Goal: Transaction & Acquisition: Book appointment/travel/reservation

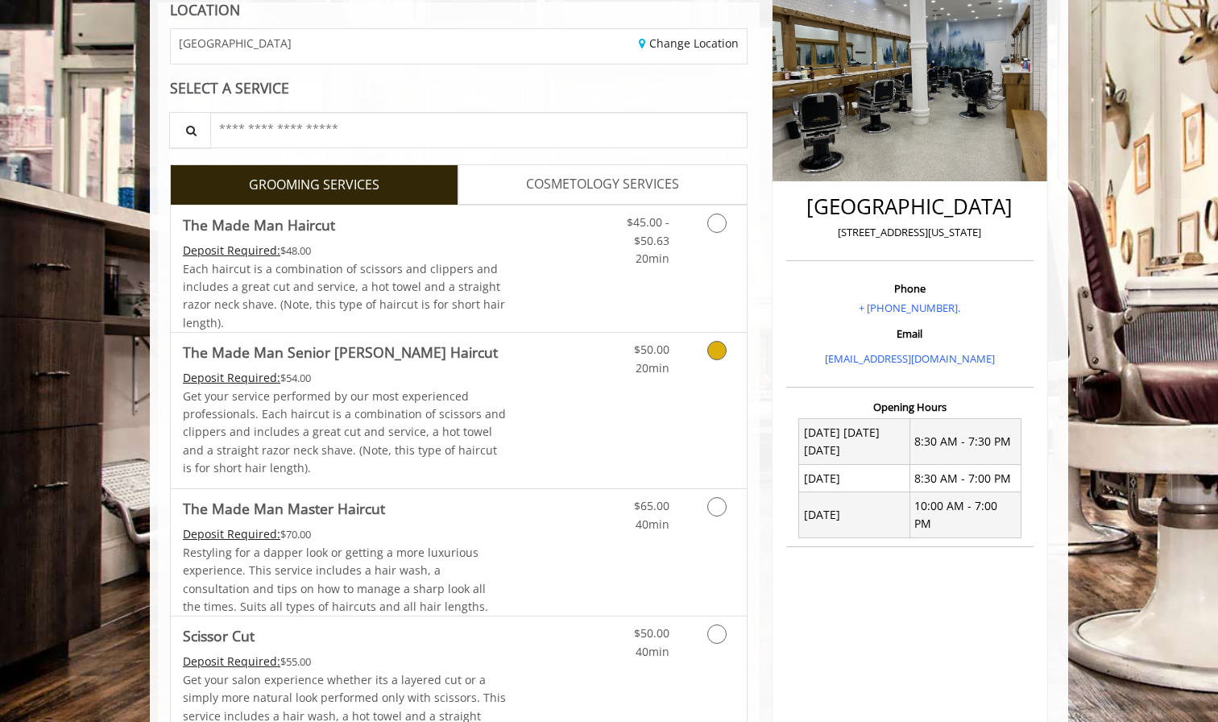
click at [562, 391] on link "Discounted Price" at bounding box center [555, 410] width 96 height 155
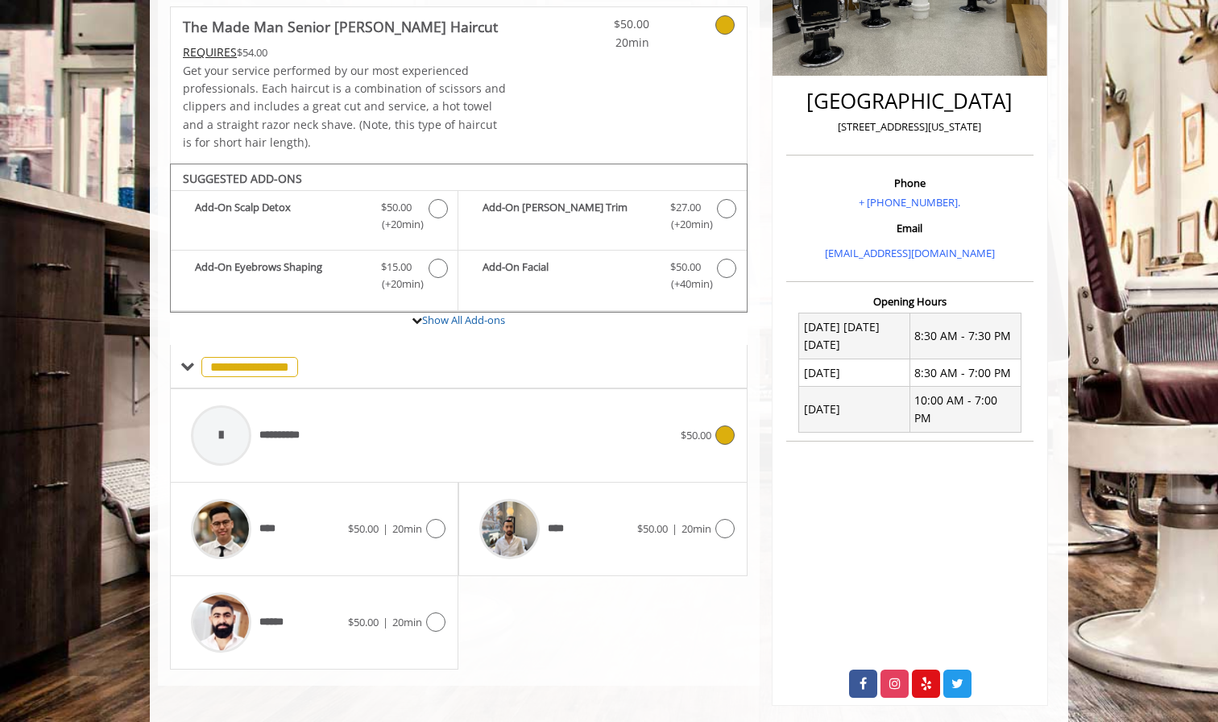
scroll to position [345, 0]
click at [424, 519] on div at bounding box center [433, 528] width 23 height 19
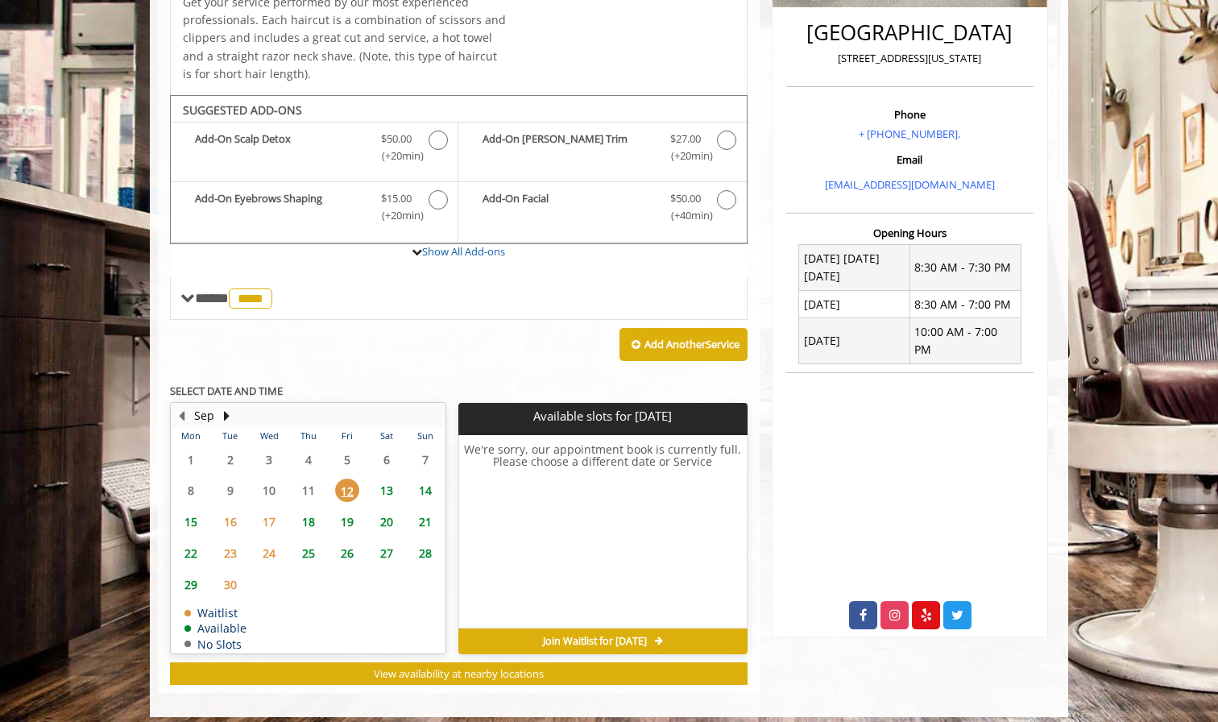
scroll to position [416, 0]
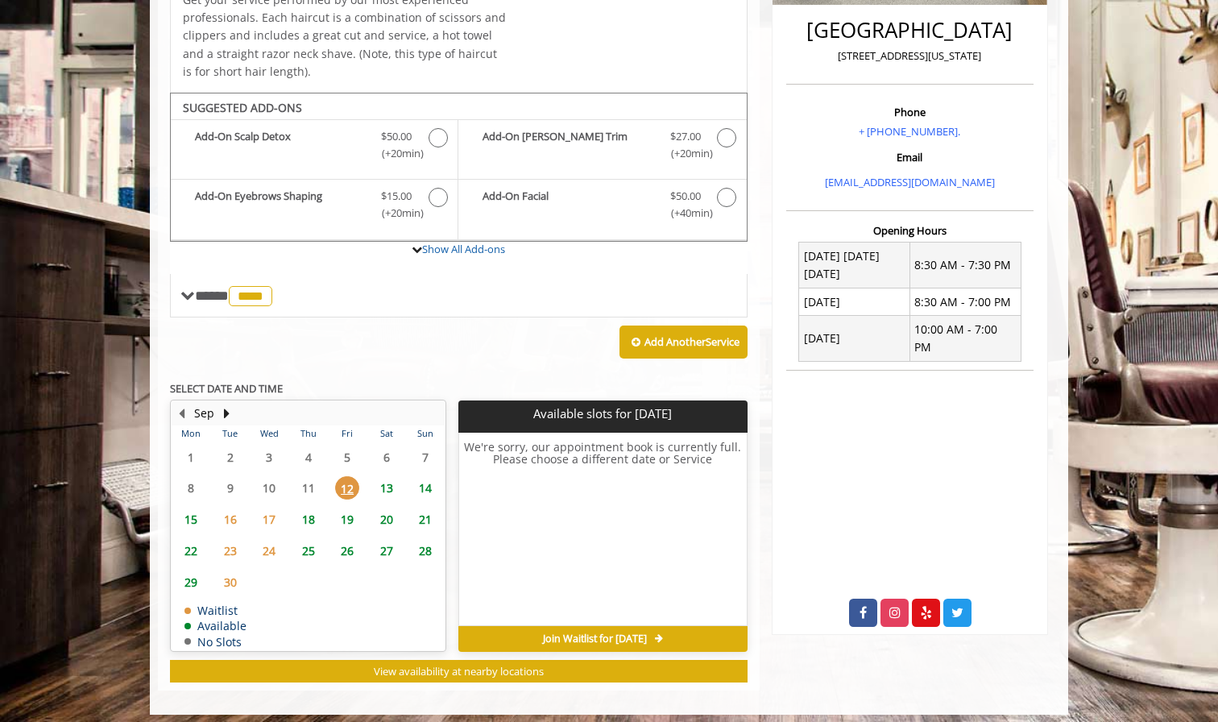
click at [188, 317] on div "Add Another Service" at bounding box center [458, 342] width 577 height 50
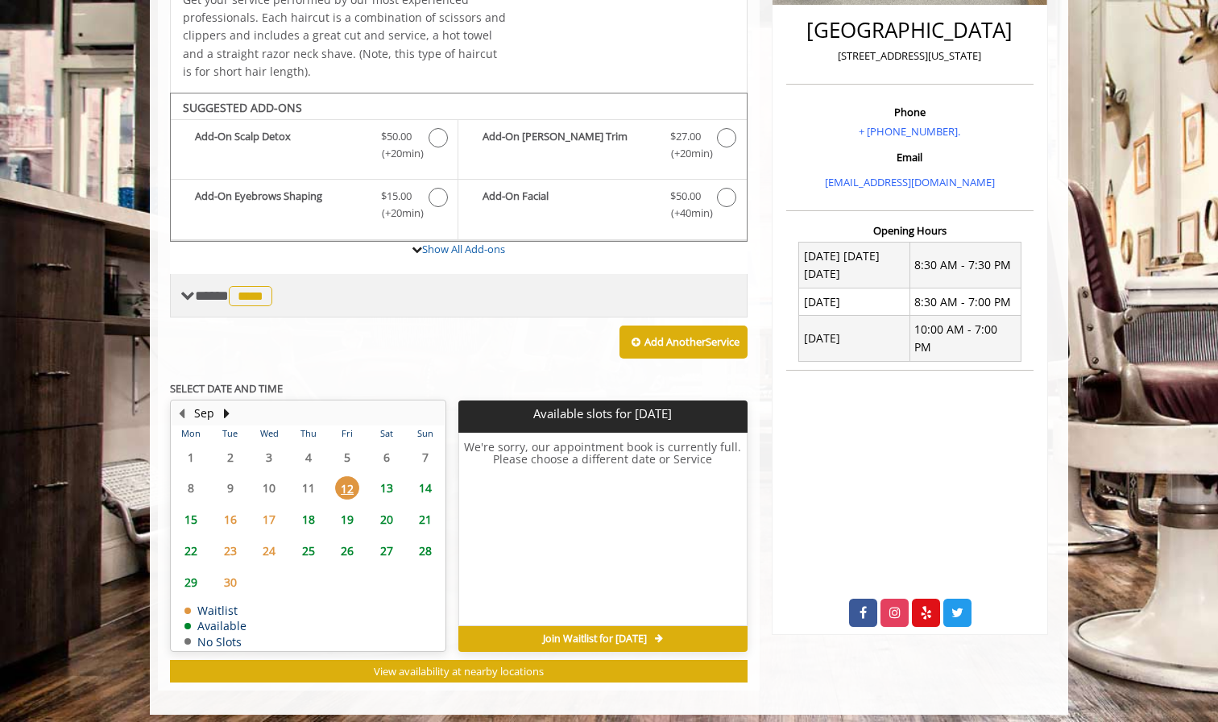
click at [188, 288] on span at bounding box center [187, 295] width 14 height 14
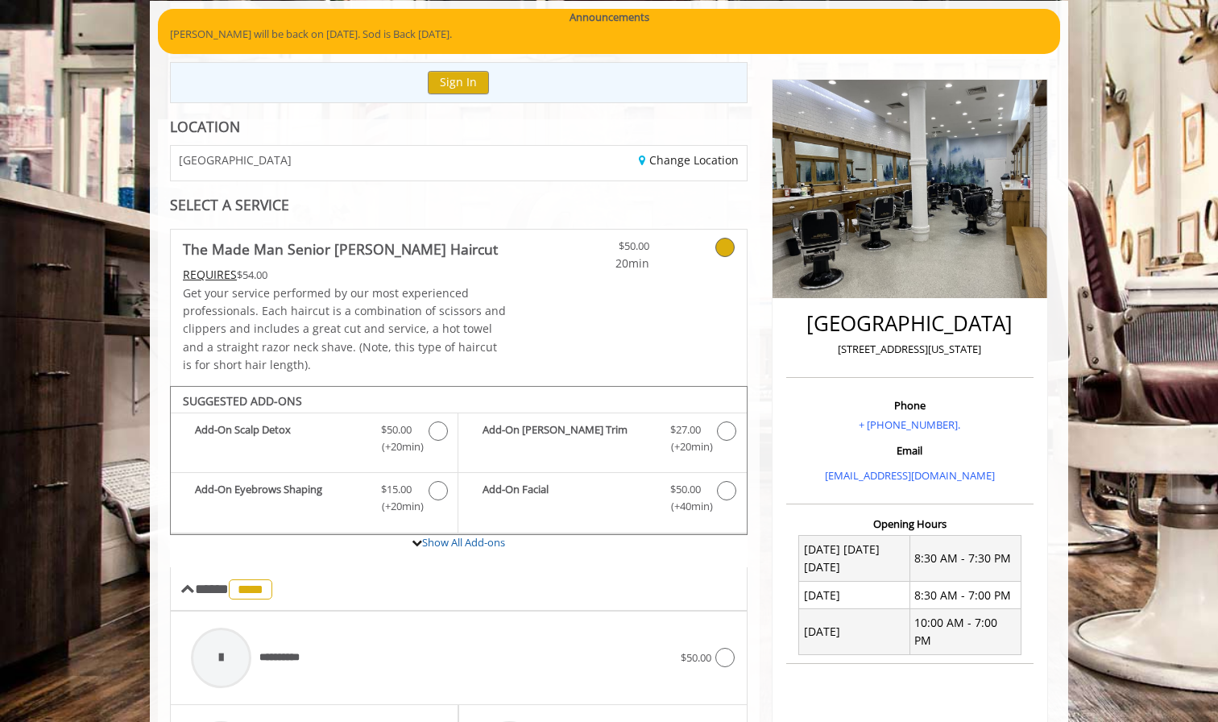
scroll to position [122, 0]
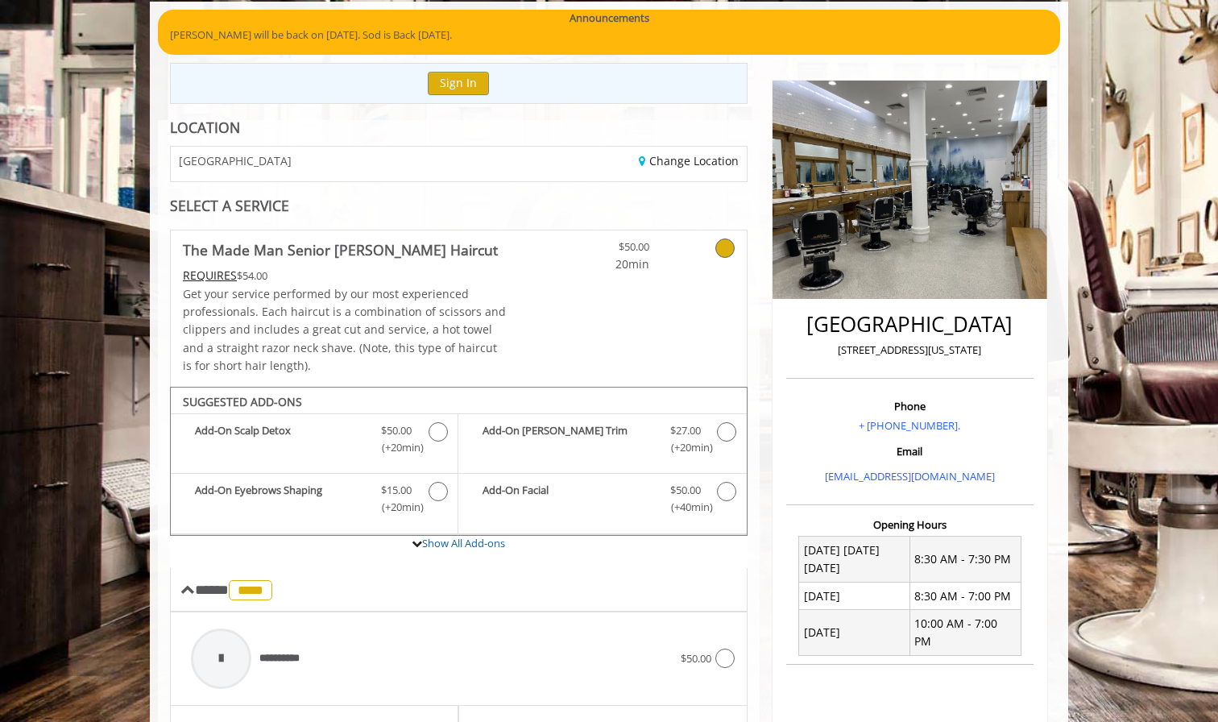
click at [721, 250] on icon at bounding box center [724, 247] width 19 height 19
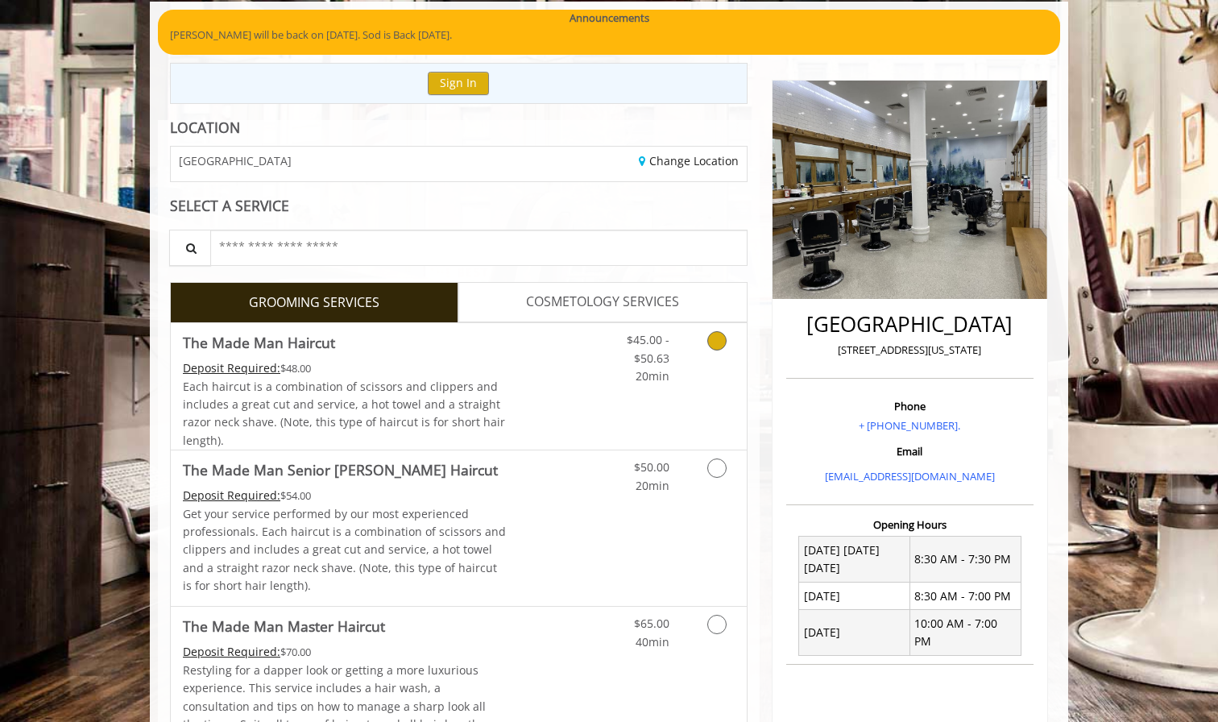
click at [569, 379] on link "Discounted Price" at bounding box center [555, 386] width 96 height 126
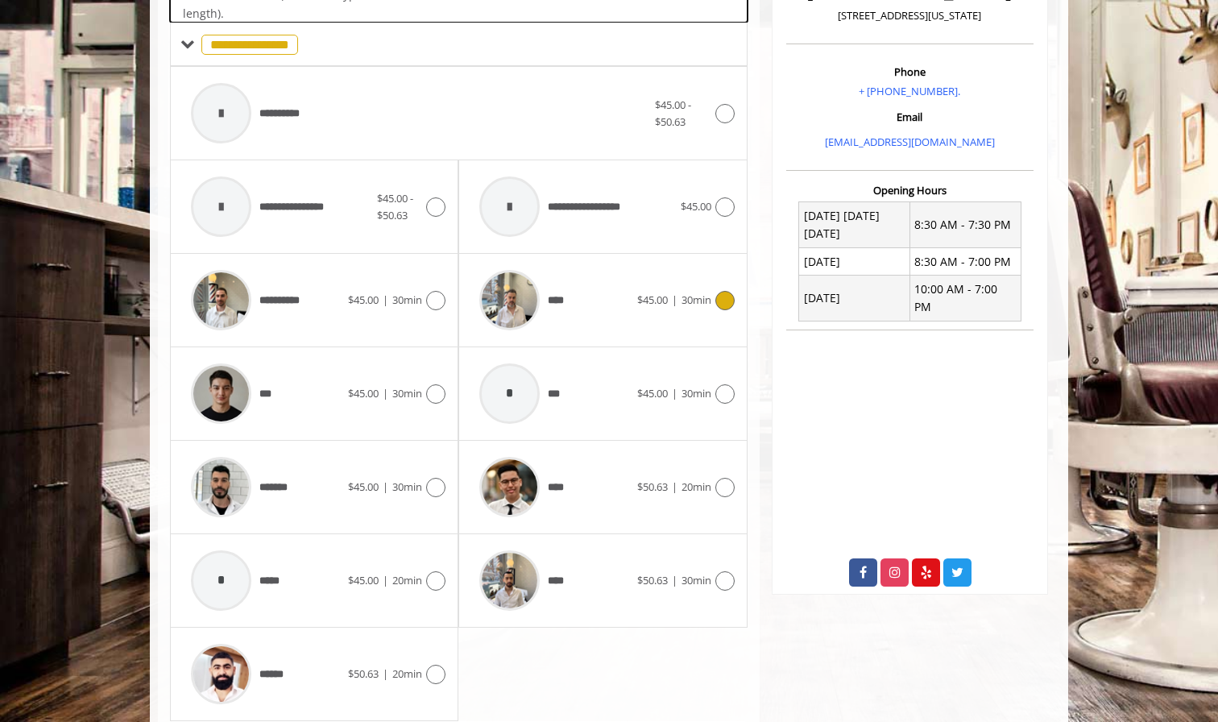
scroll to position [475, 0]
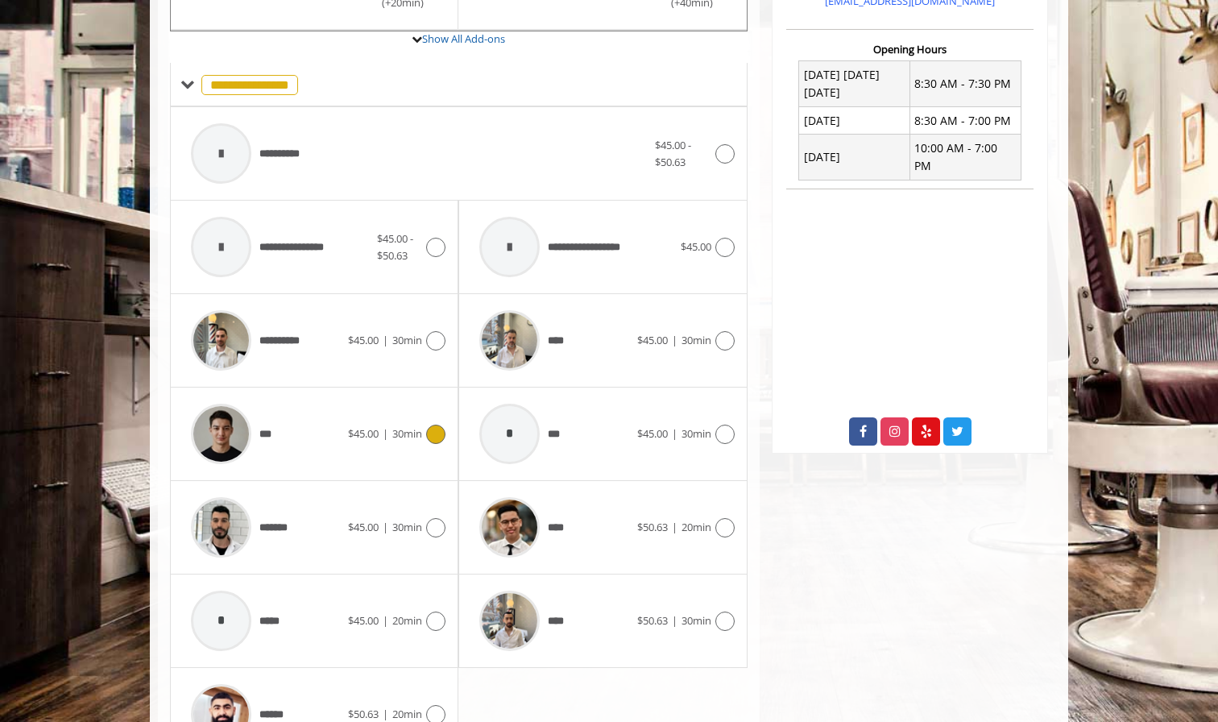
click at [442, 431] on icon at bounding box center [435, 433] width 19 height 19
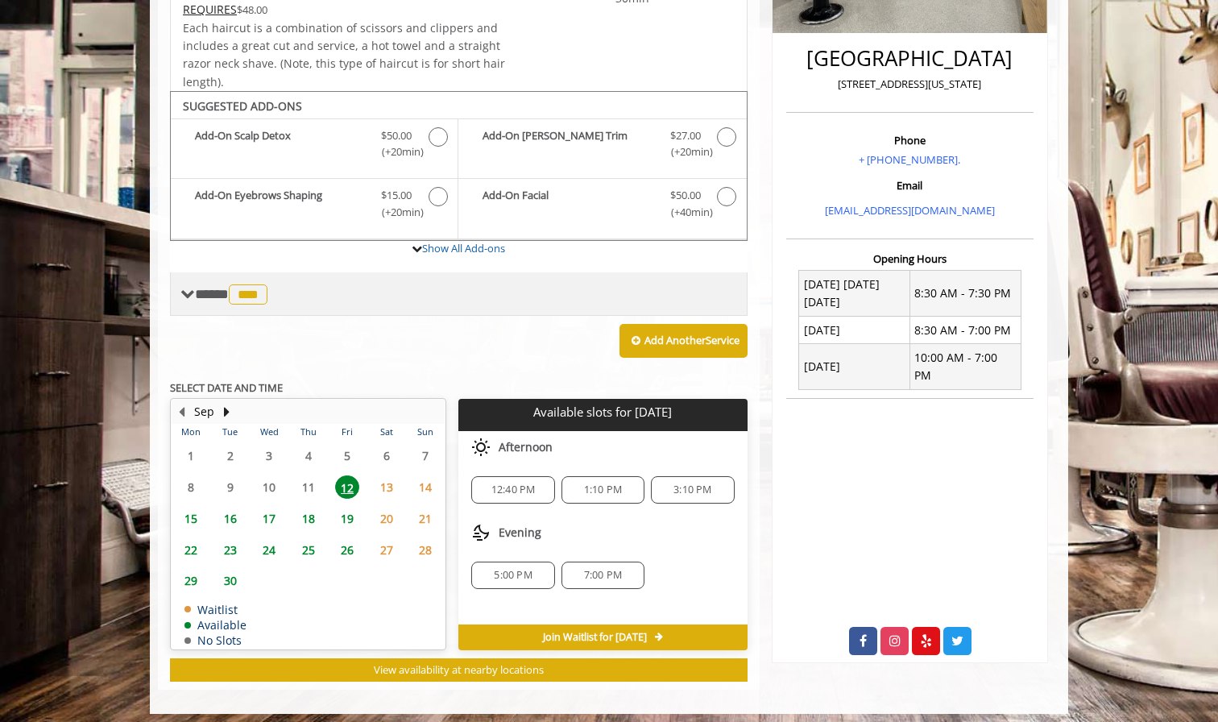
scroll to position [387, 0]
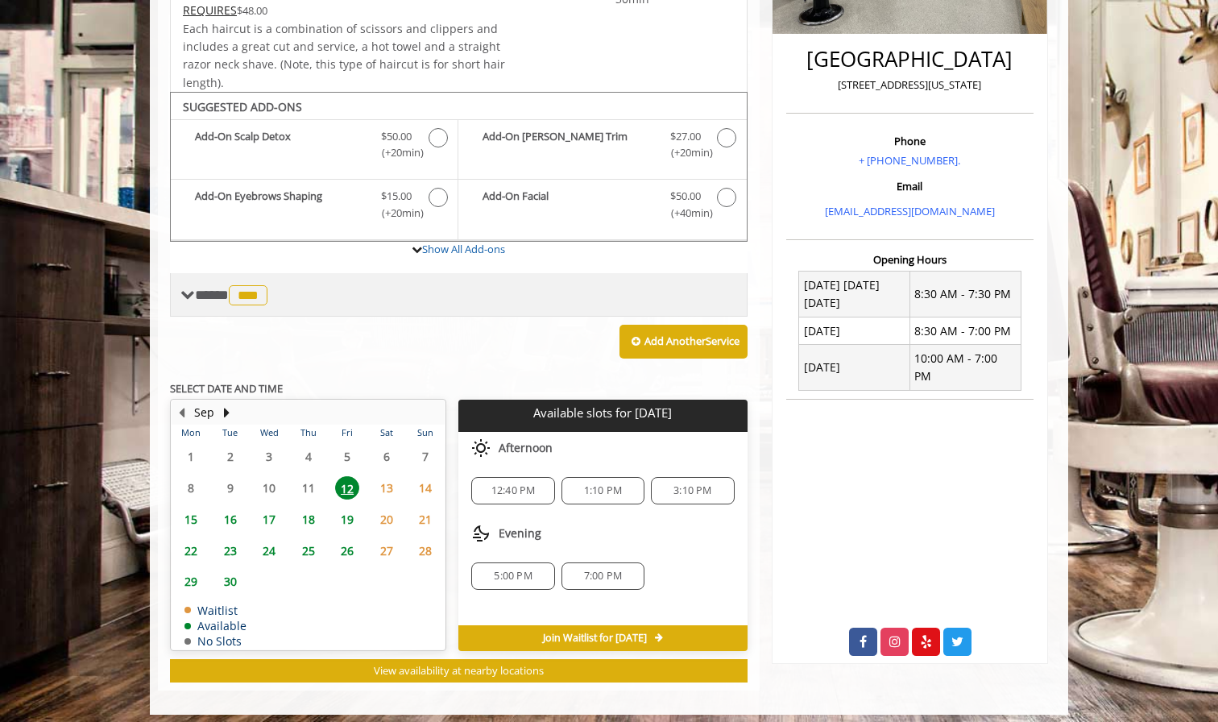
click at [185, 291] on span at bounding box center [187, 295] width 14 height 14
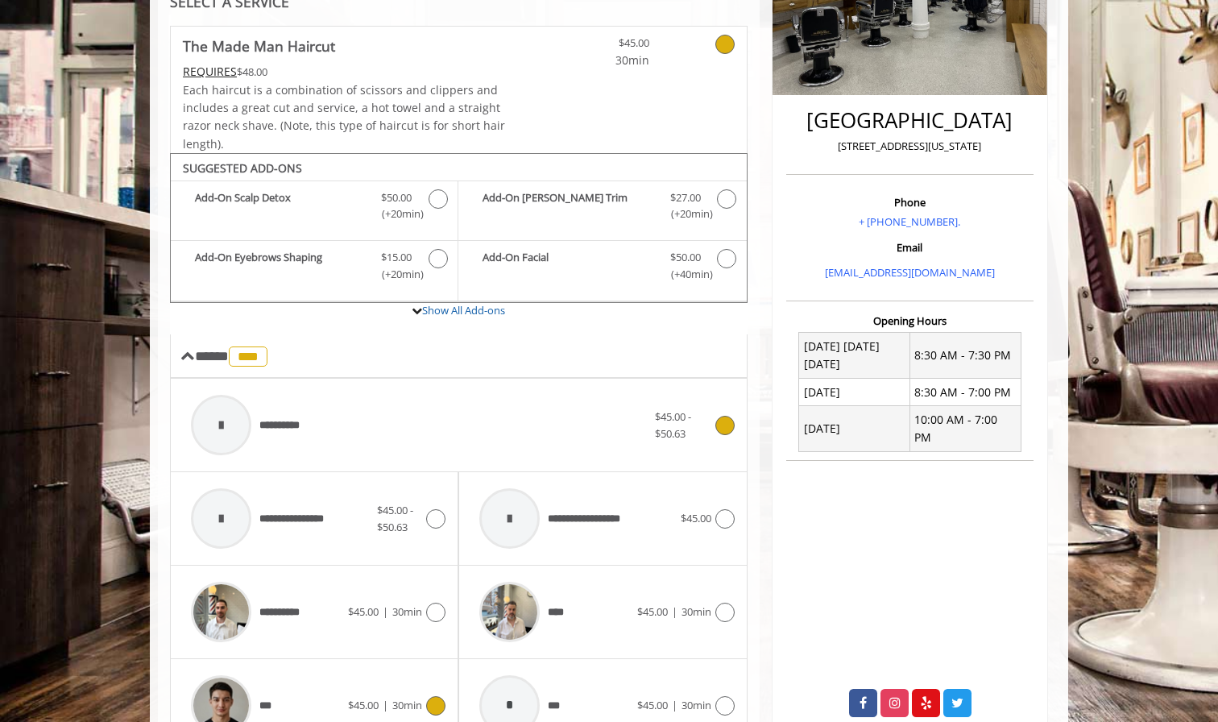
scroll to position [242, 0]
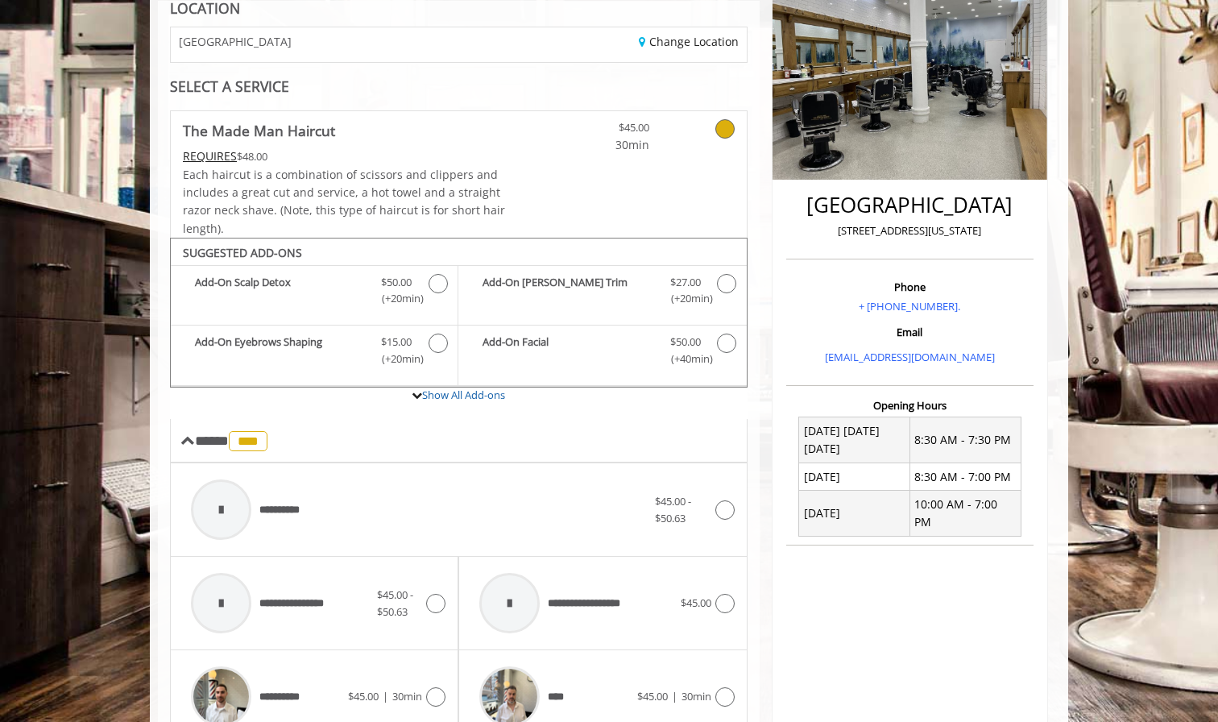
click at [615, 151] on span "30min" at bounding box center [601, 145] width 95 height 18
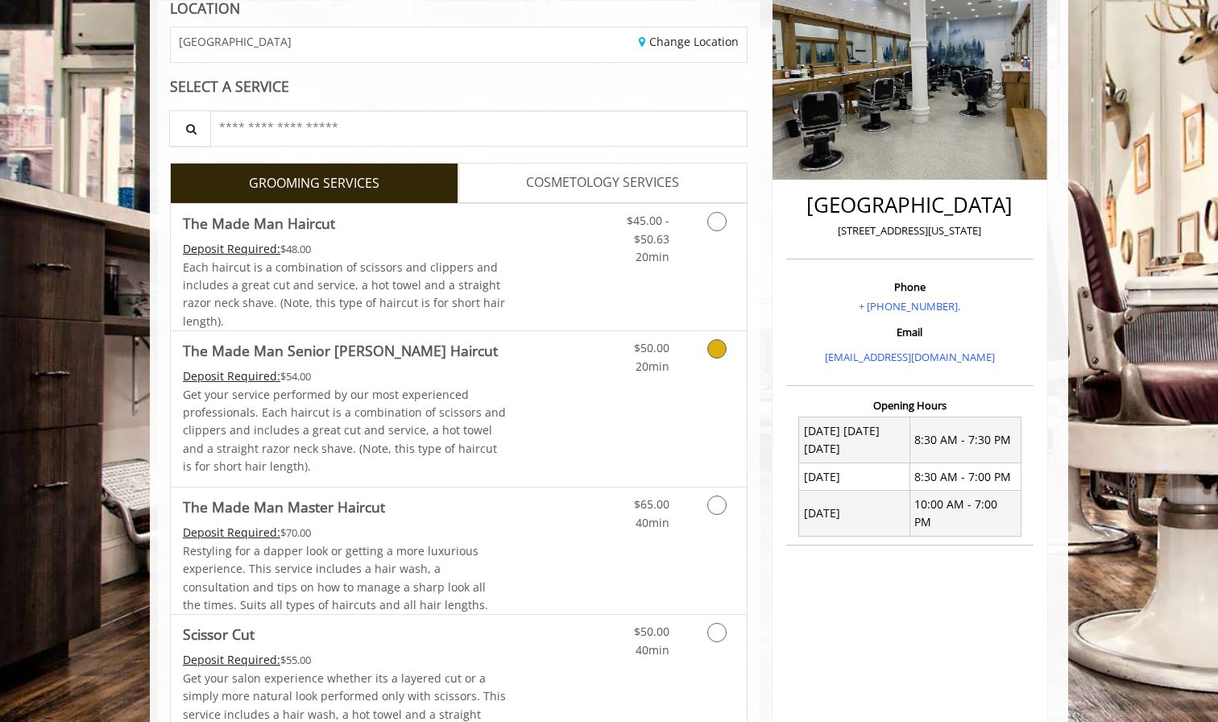
click at [537, 408] on link "Discounted Price" at bounding box center [555, 408] width 96 height 155
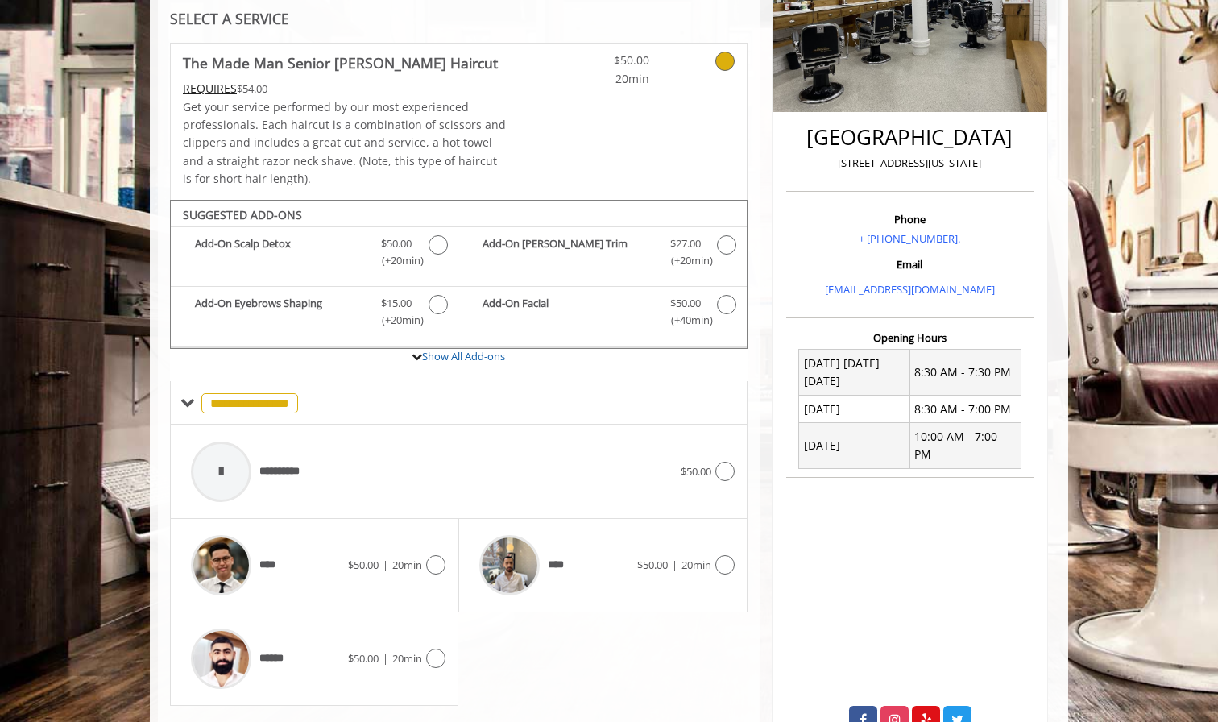
scroll to position [345, 0]
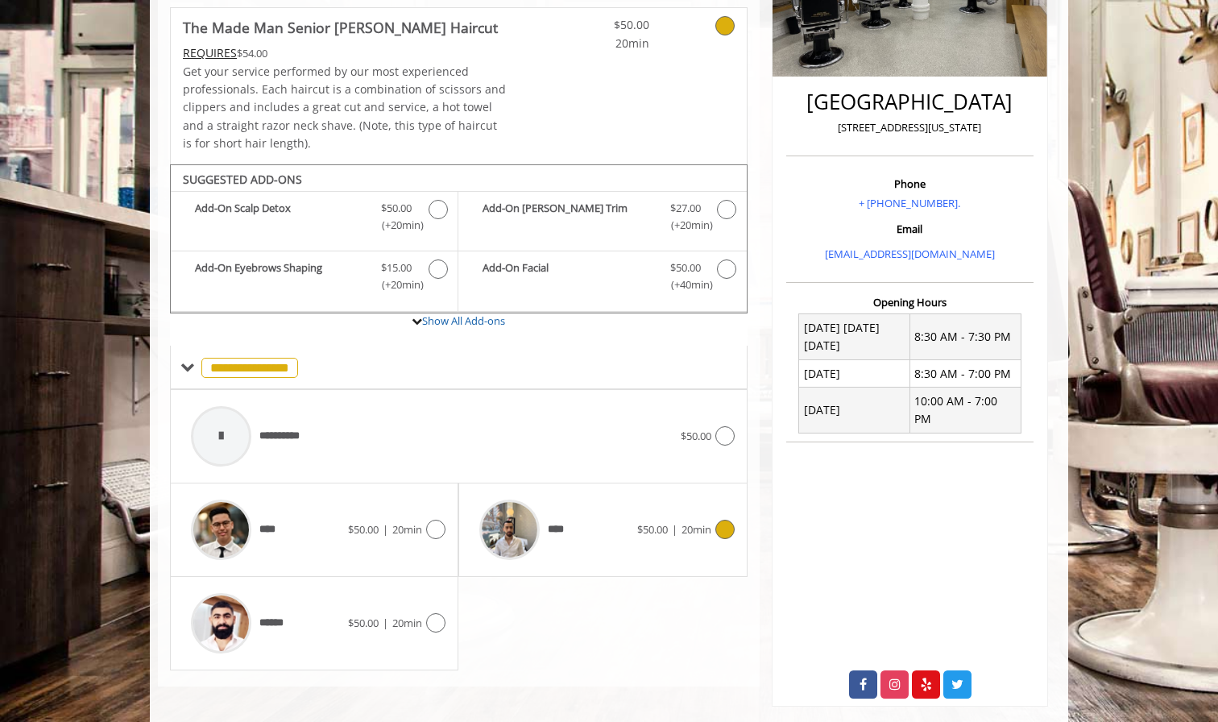
click at [585, 522] on div "****" at bounding box center [553, 529] width 165 height 77
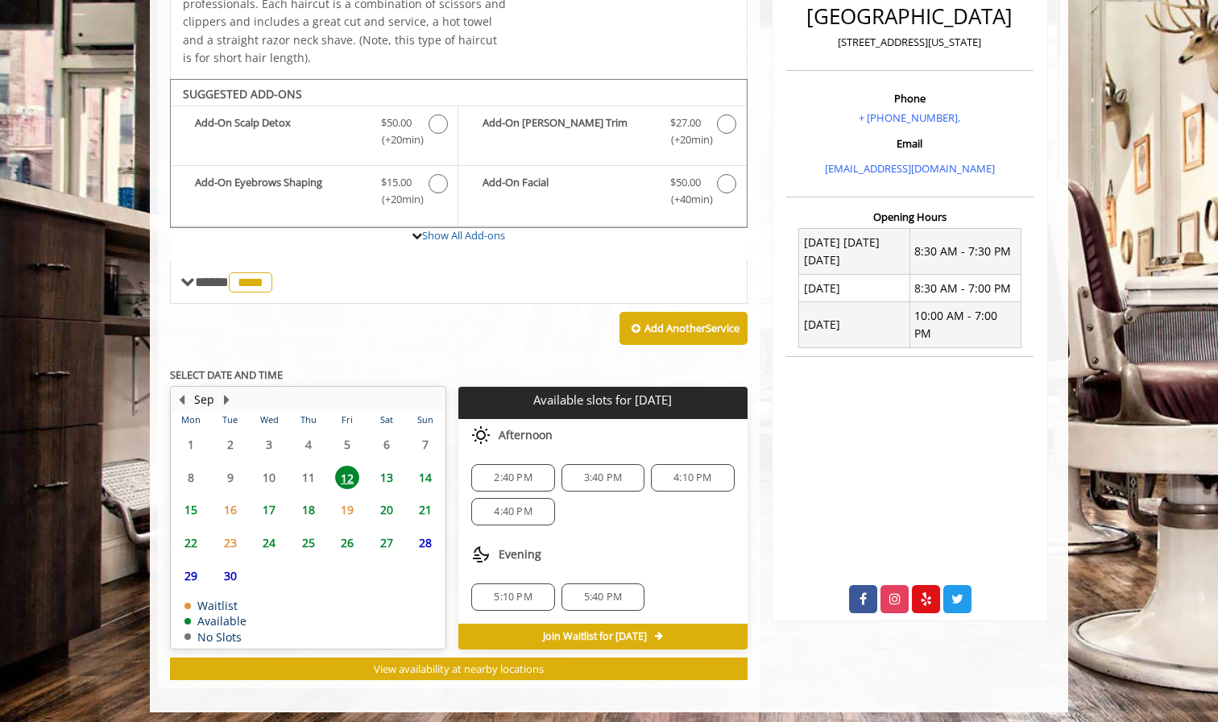
scroll to position [428, 0]
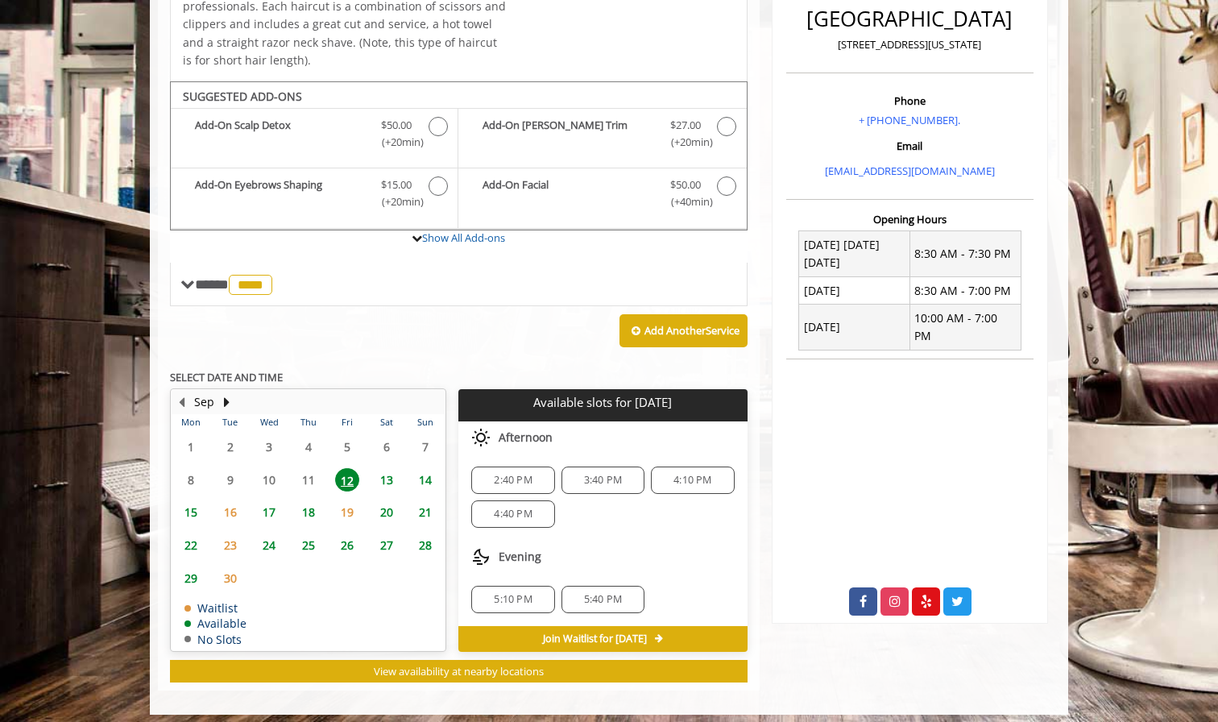
click at [524, 507] on span "4:40 PM" at bounding box center [513, 513] width 38 height 13
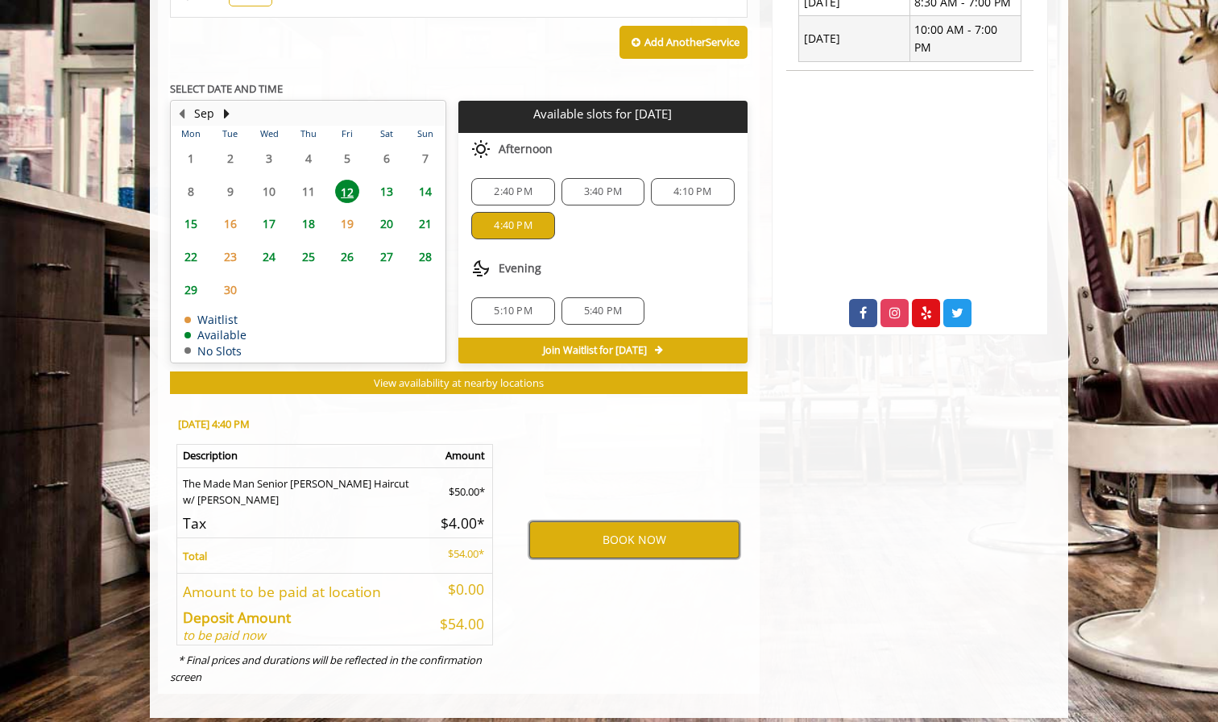
scroll to position [715, 0]
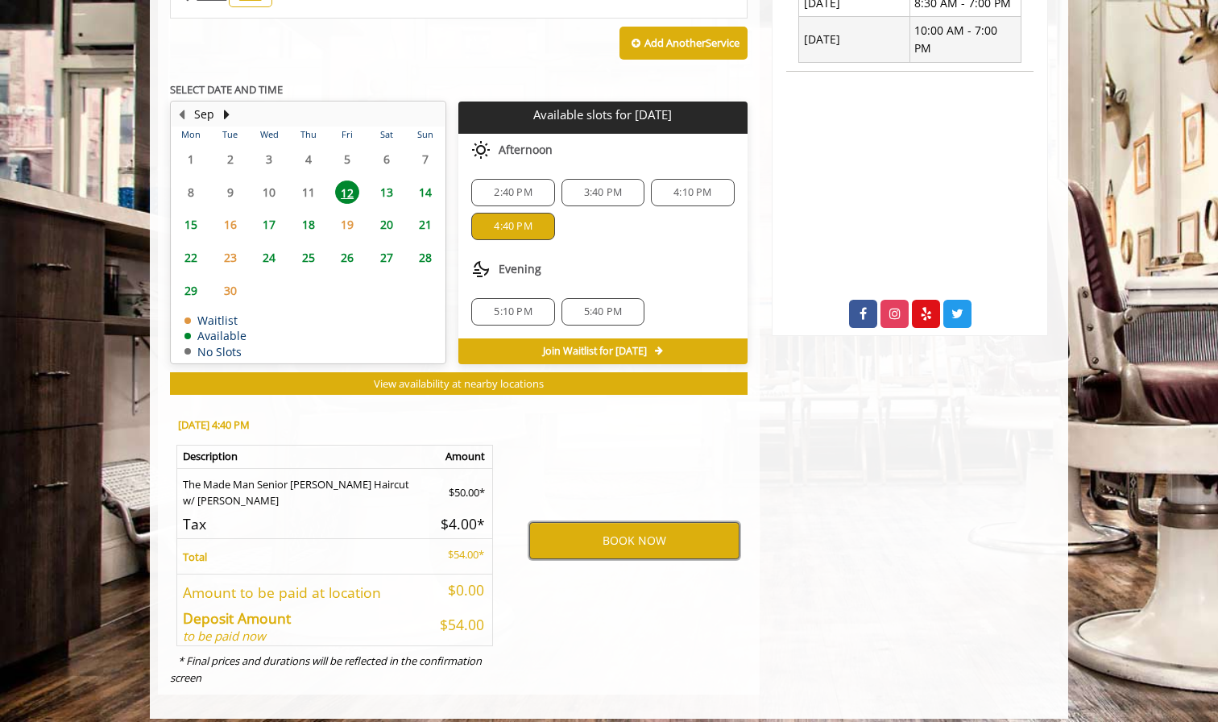
click at [564, 523] on button "BOOK NOW" at bounding box center [634, 540] width 210 height 37
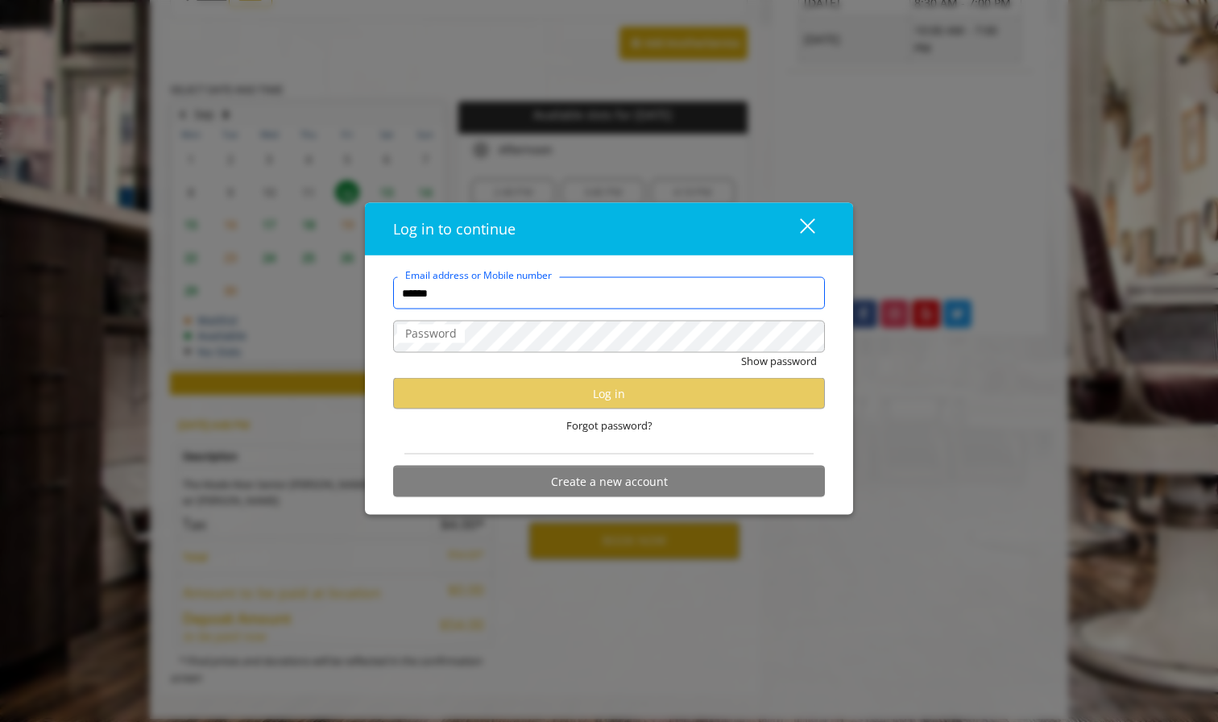
click at [657, 291] on input "******" at bounding box center [609, 293] width 432 height 32
click at [766, 298] on input "******" at bounding box center [609, 293] width 432 height 32
type input "**********"
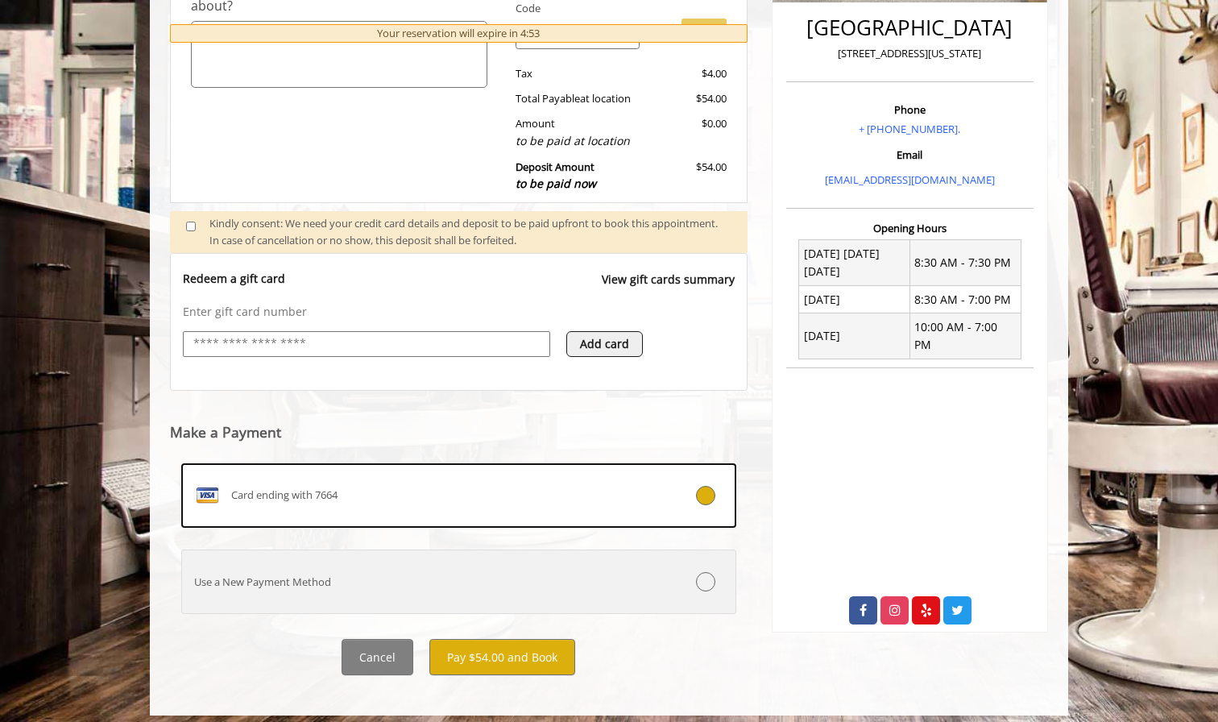
scroll to position [418, 0]
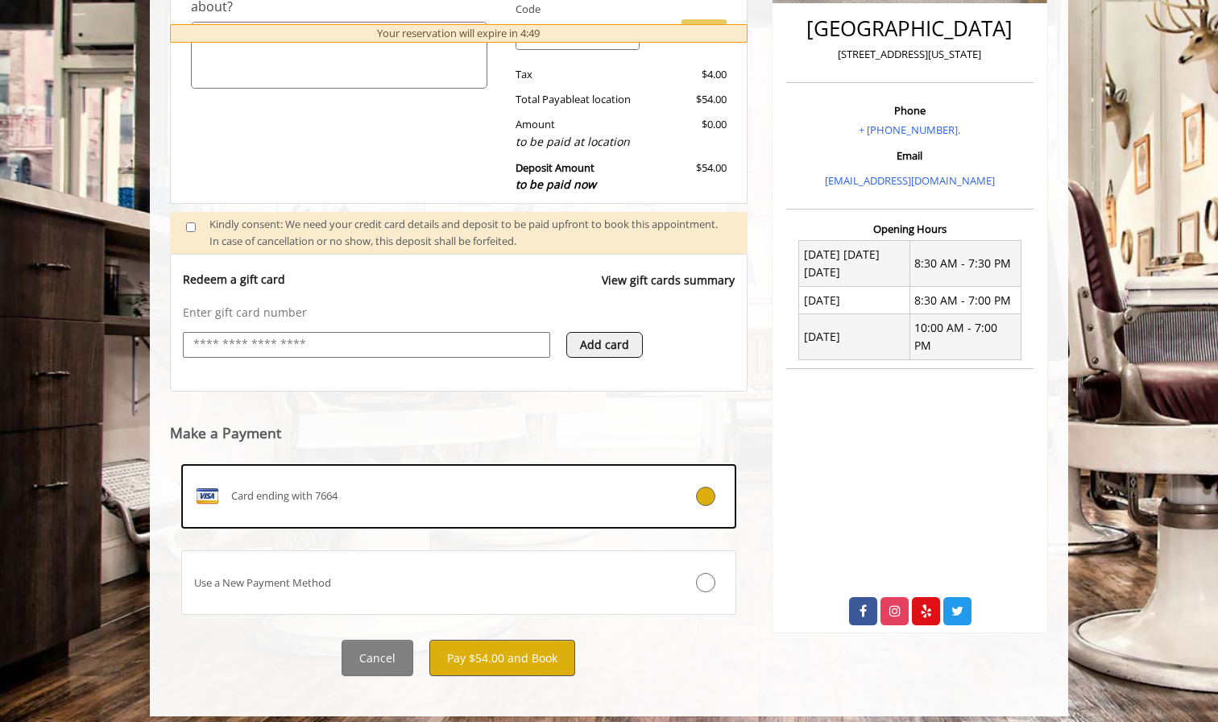
click at [502, 649] on button "Pay $54.00 and Book" at bounding box center [502, 658] width 146 height 36
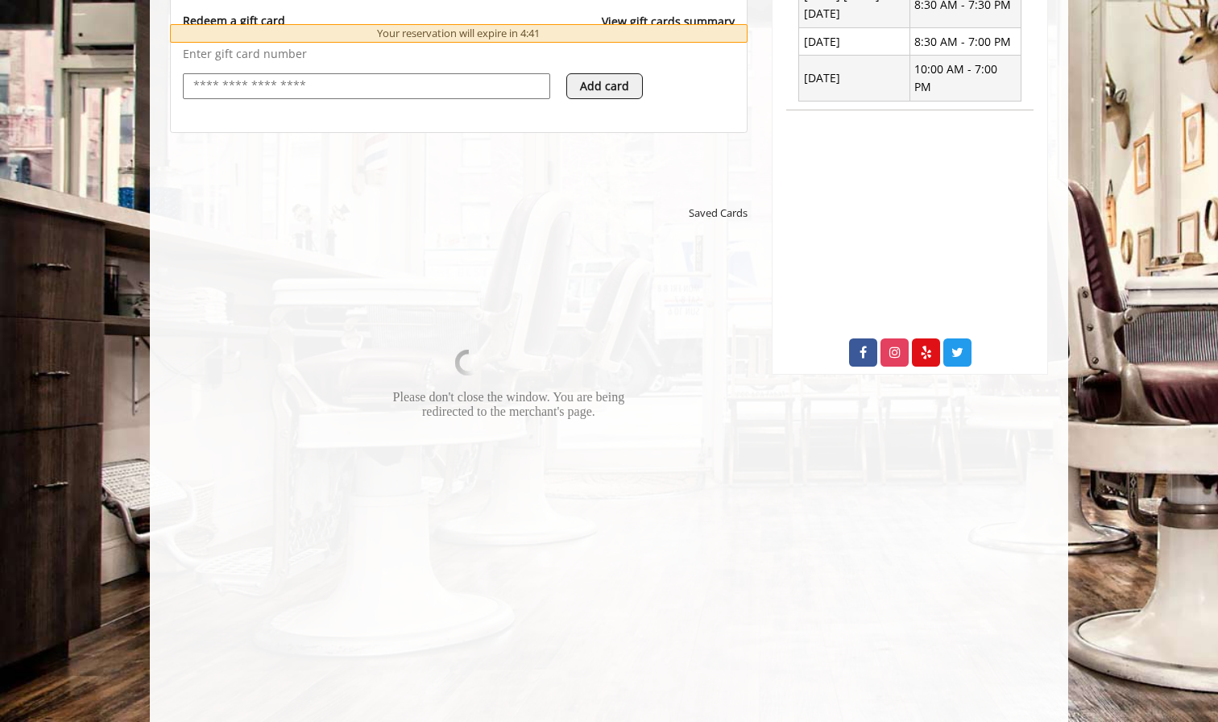
scroll to position [685, 0]
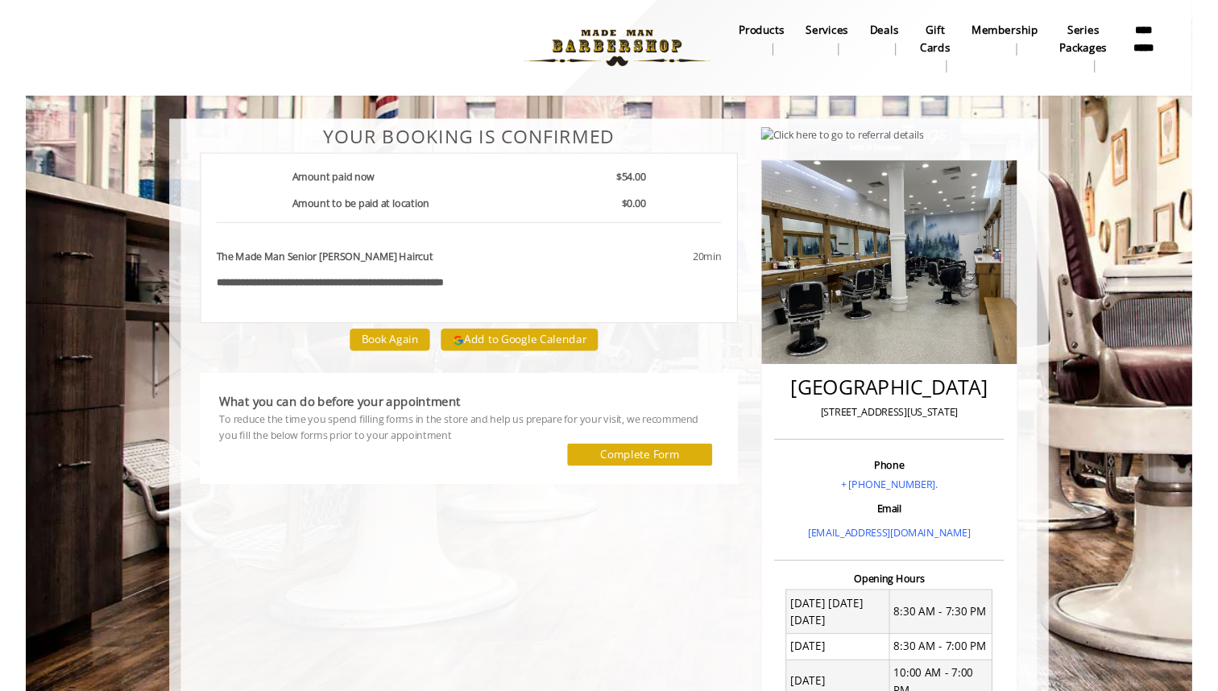
scroll to position [16, 0]
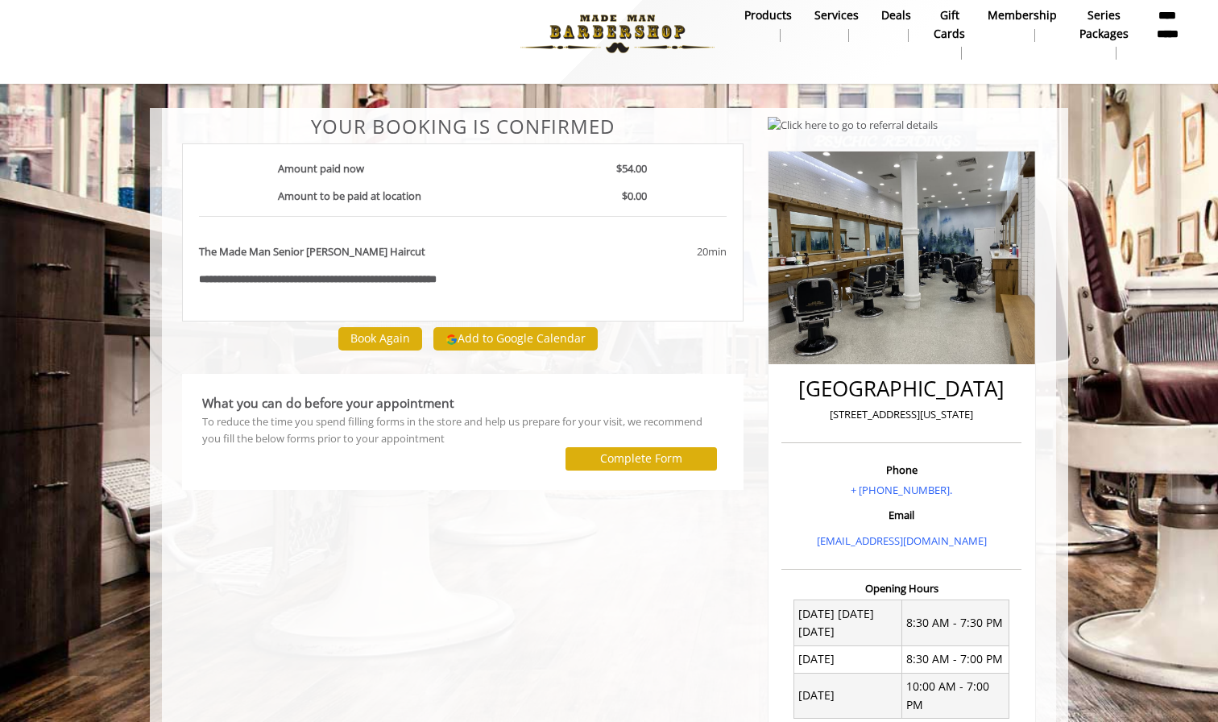
click at [494, 337] on button "Add to Google Calendar" at bounding box center [515, 339] width 164 height 24
